Goal: Task Accomplishment & Management: Manage account settings

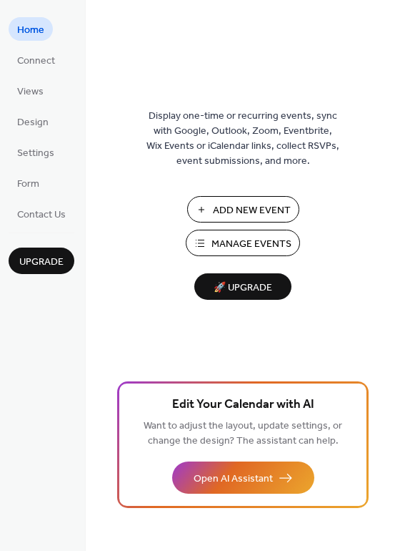
click at [274, 245] on span "Manage Events" at bounding box center [252, 244] width 80 height 15
click at [39, 64] on span "Connect" at bounding box center [36, 61] width 38 height 15
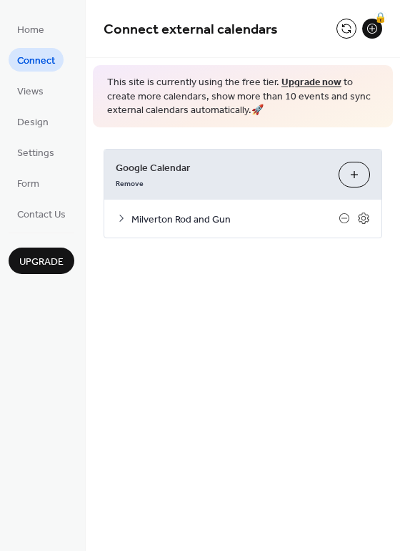
click at [128, 220] on div "Milverton Rod and Gun" at bounding box center [242, 219] width 277 height 38
click at [119, 218] on icon at bounding box center [121, 217] width 11 height 11
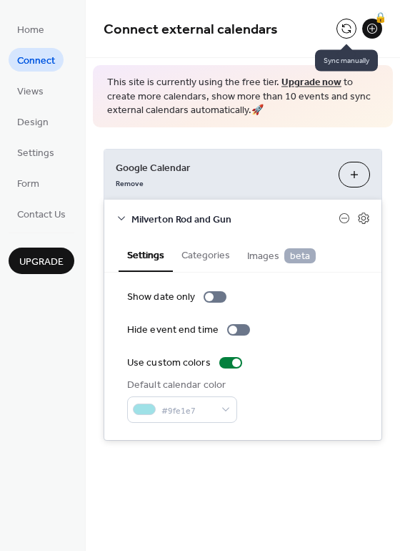
click at [346, 29] on button at bounding box center [347, 29] width 20 height 20
